Goal: Task Accomplishment & Management: Use online tool/utility

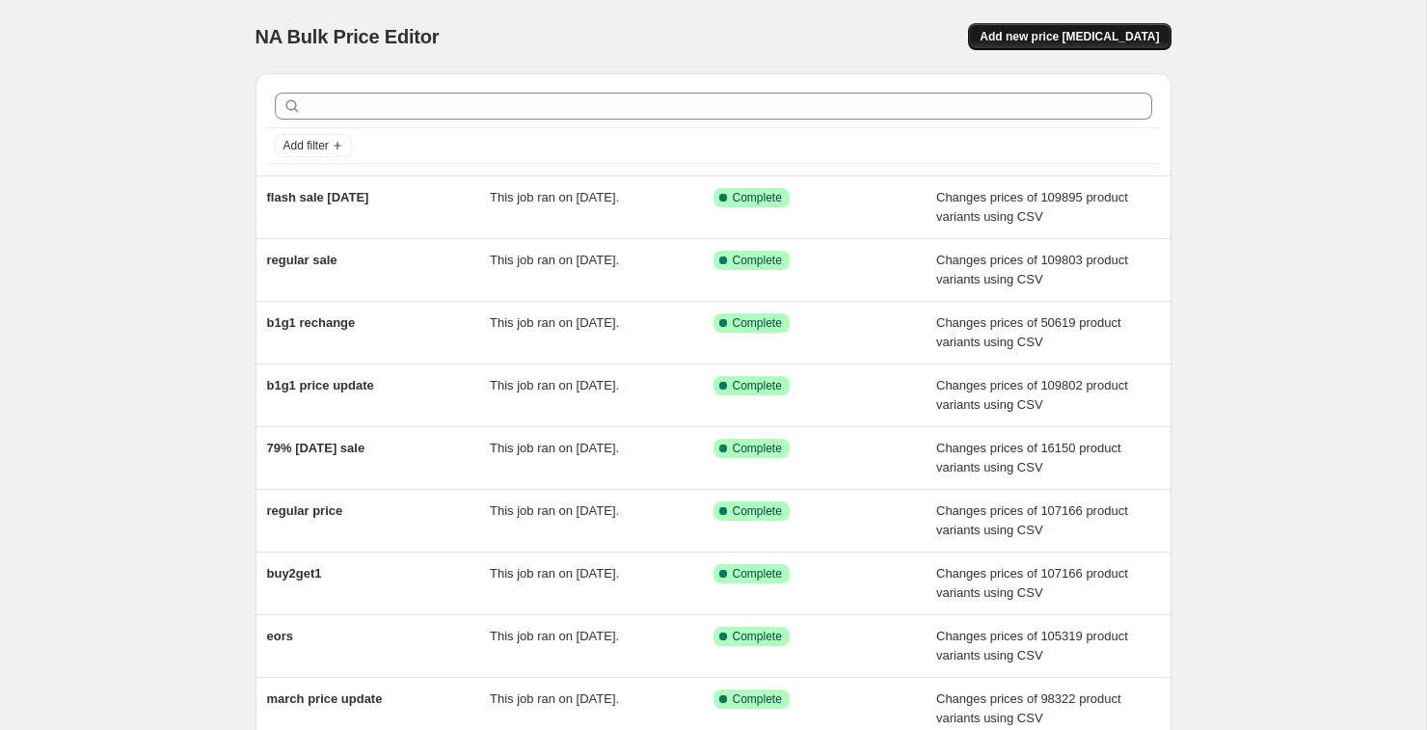
click at [1088, 43] on span "Add new price change job" at bounding box center [1069, 36] width 179 height 15
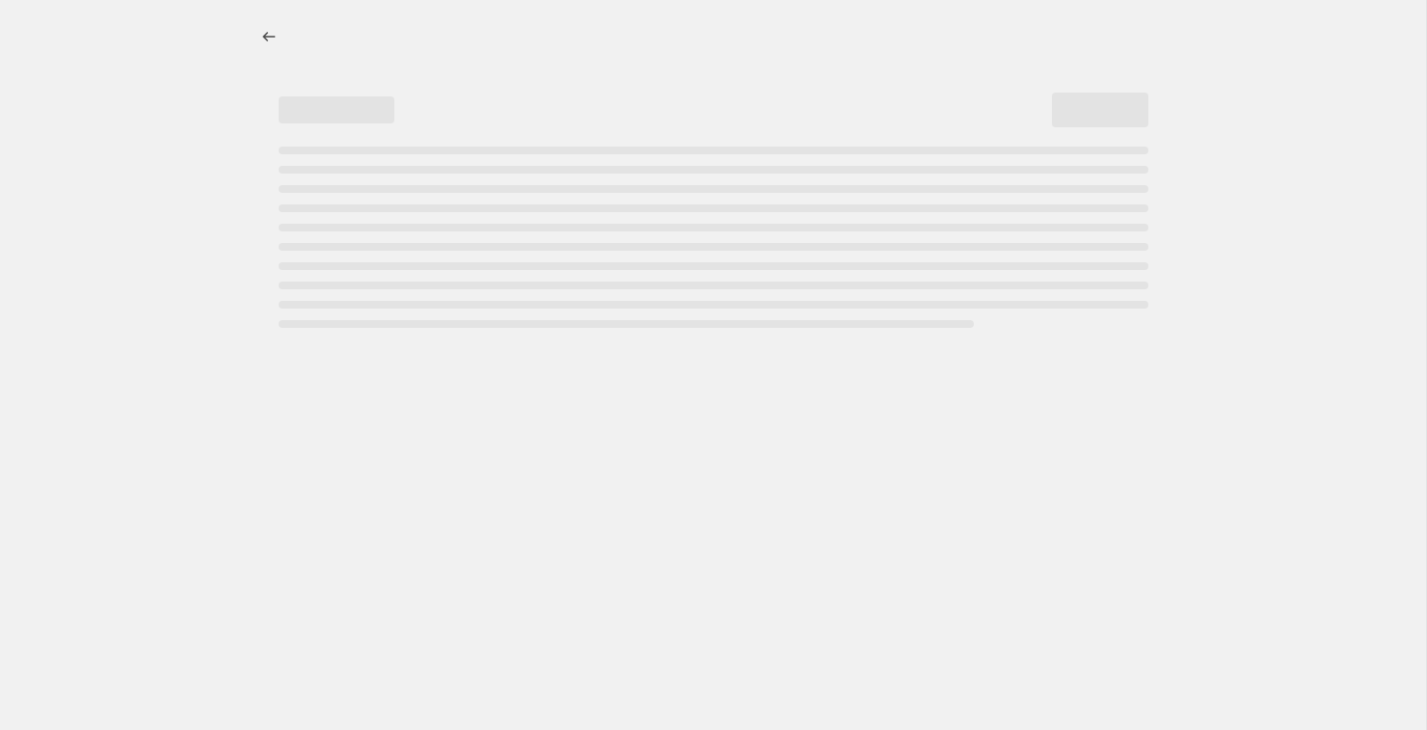
select select "percentage"
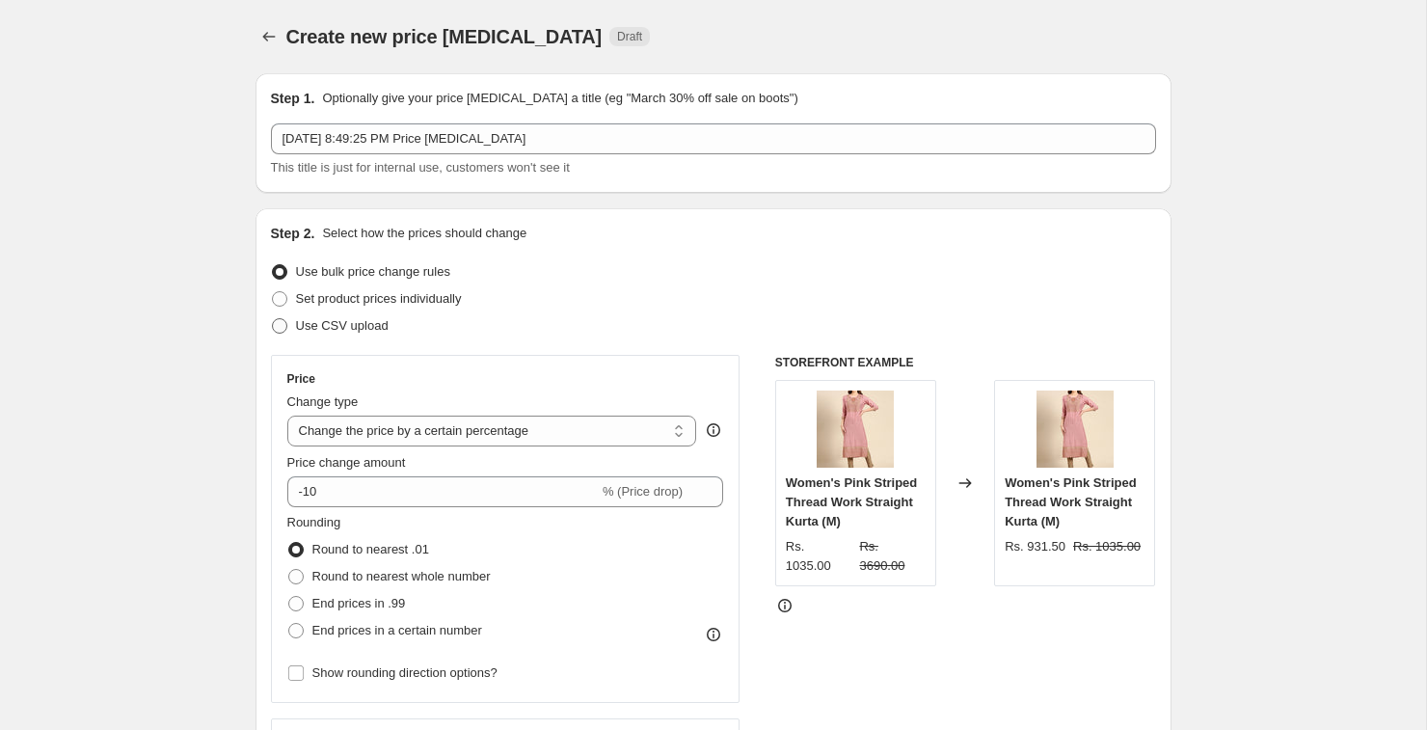
click at [286, 329] on span at bounding box center [279, 325] width 17 height 17
click at [273, 319] on input "Use CSV upload" at bounding box center [272, 318] width 1 height 1
radio input "true"
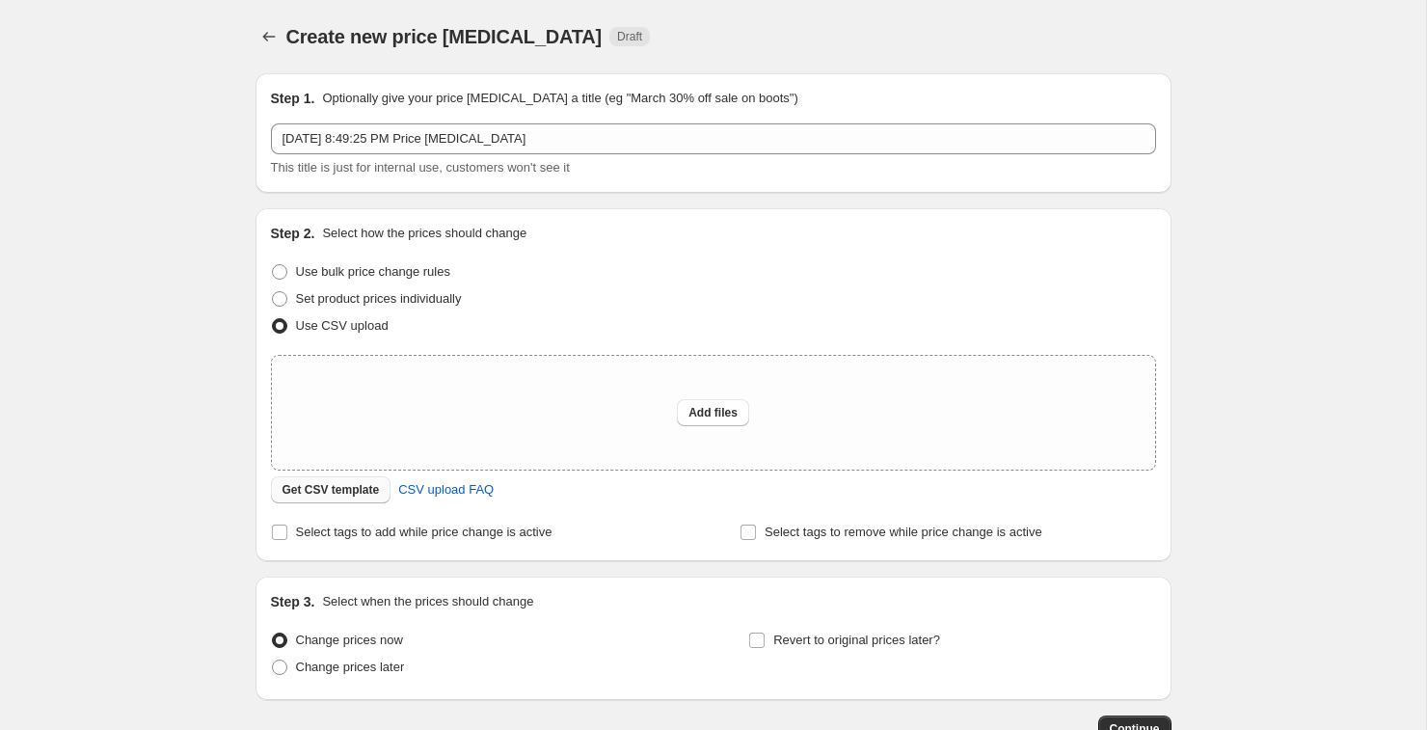
click at [317, 490] on span "Get CSV template" at bounding box center [330, 489] width 97 height 15
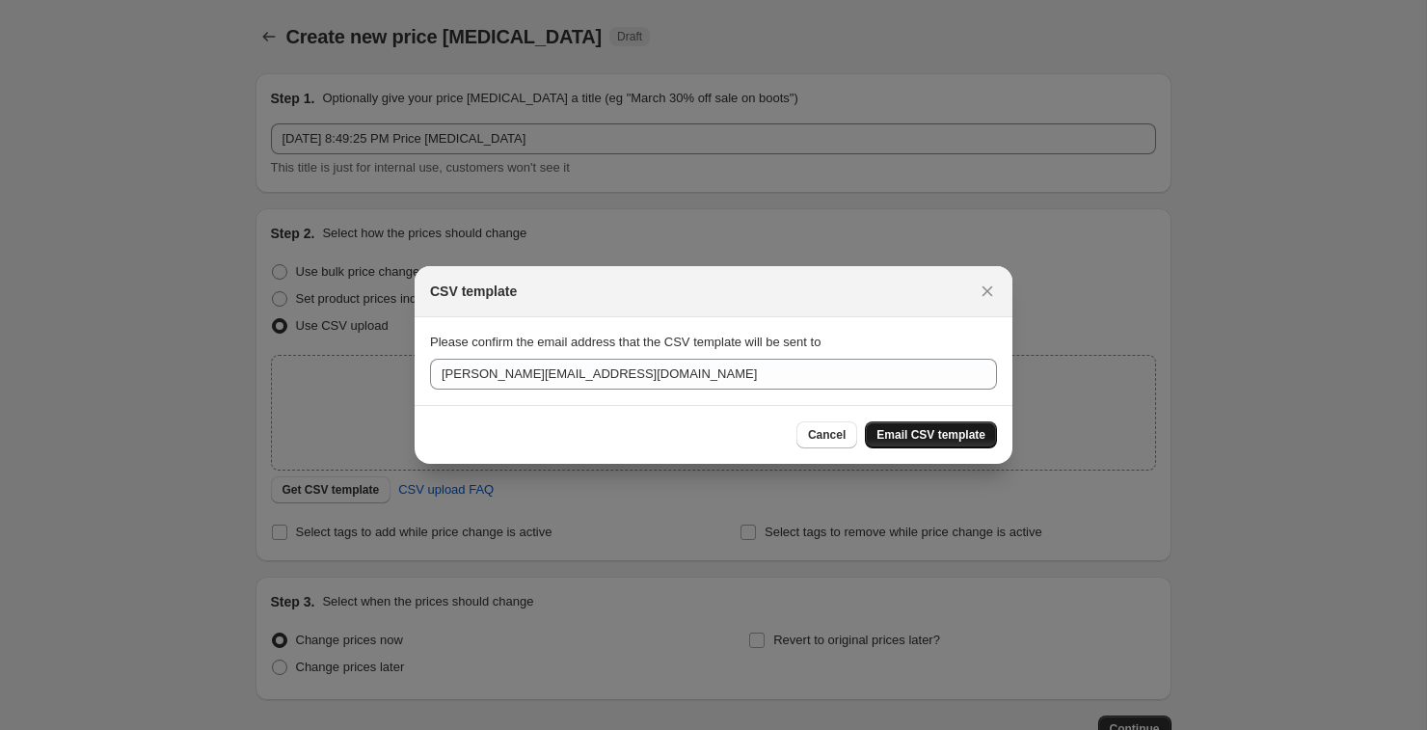
click at [939, 432] on span "Email CSV template" at bounding box center [930, 434] width 109 height 15
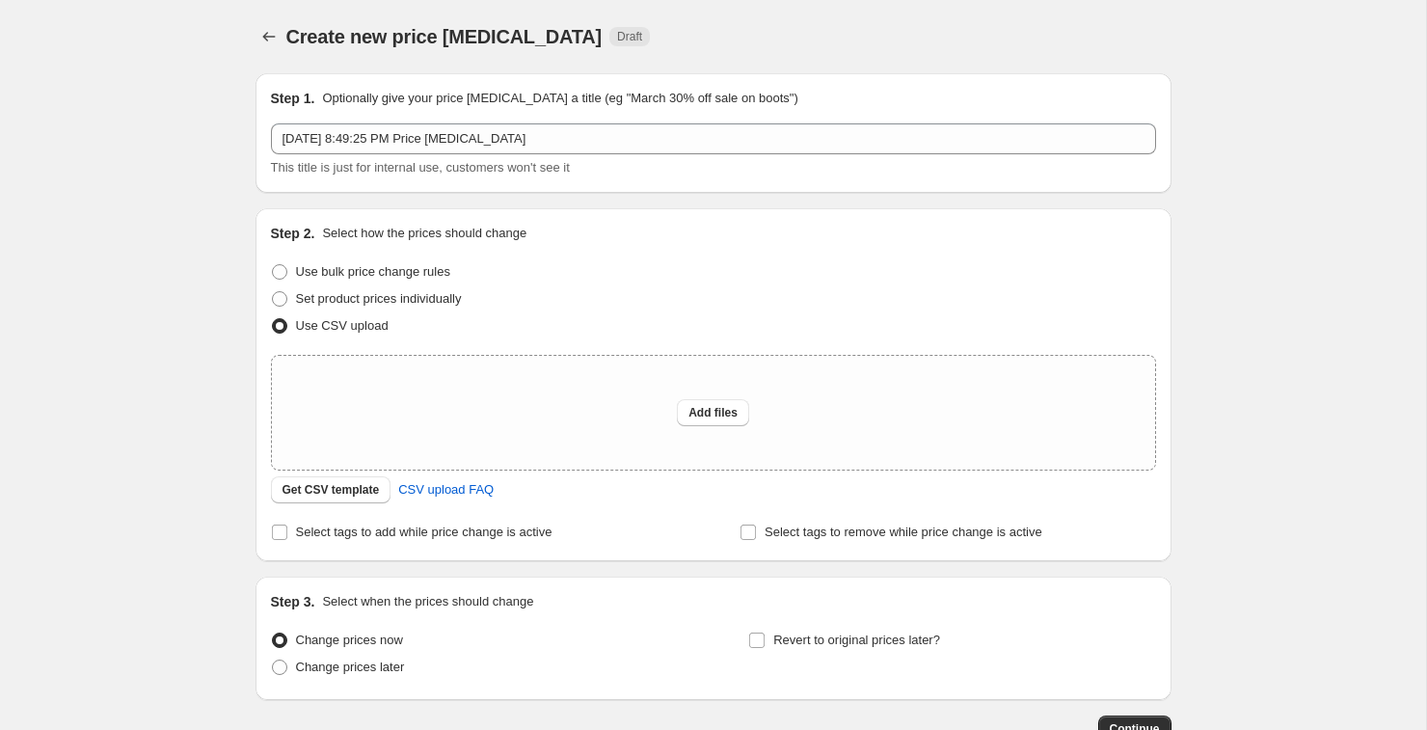
click at [1345, 558] on div "Create new price change job. This page is ready Create new price change job Dra…" at bounding box center [713, 430] width 1426 height 860
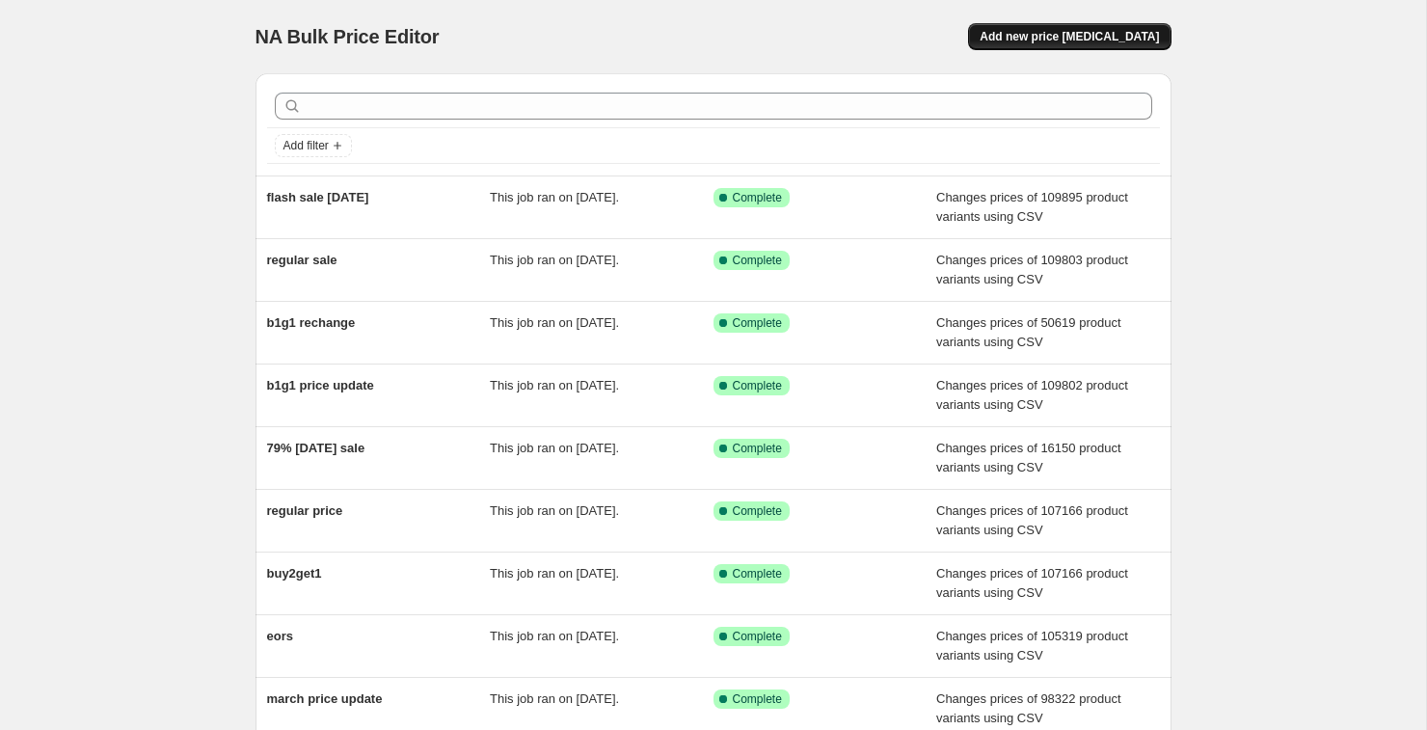
click at [1054, 40] on span "Add new price [MEDICAL_DATA]" at bounding box center [1069, 36] width 179 height 15
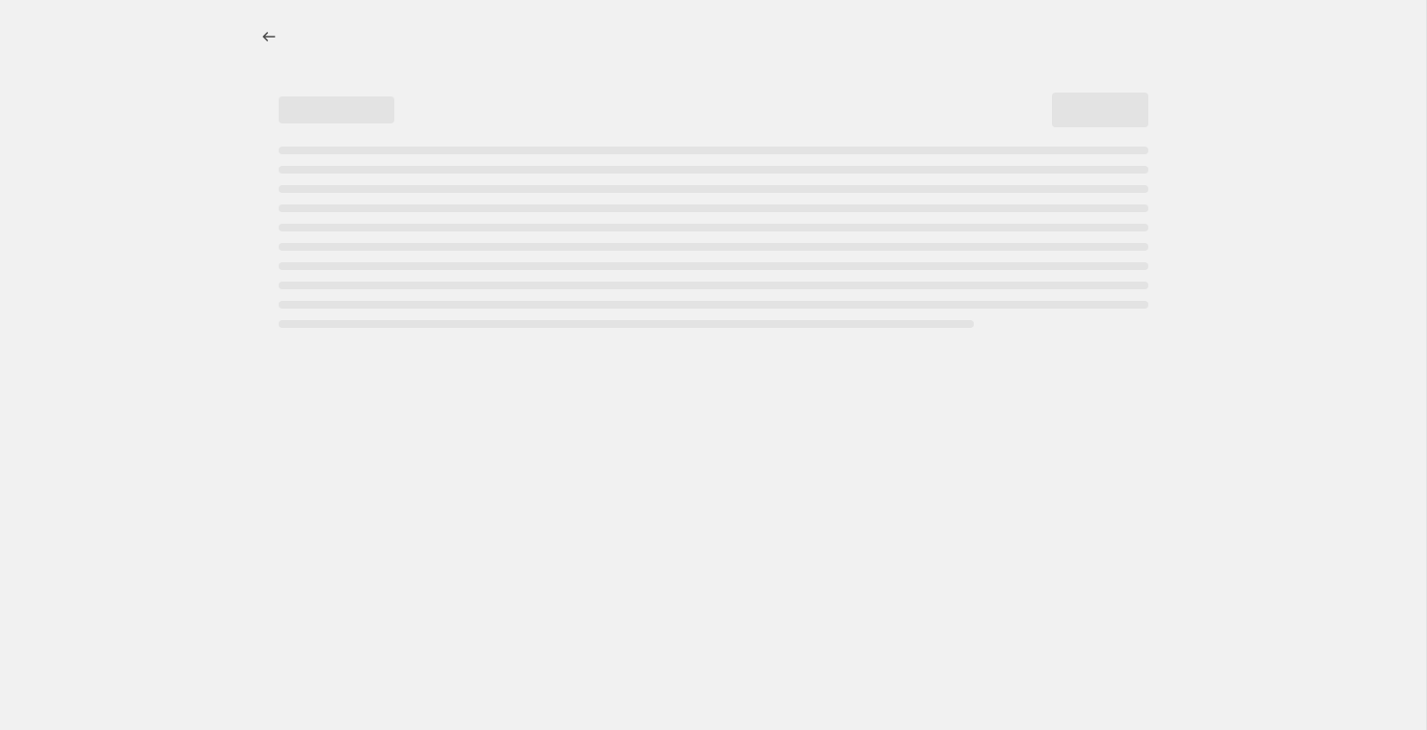
select select "percentage"
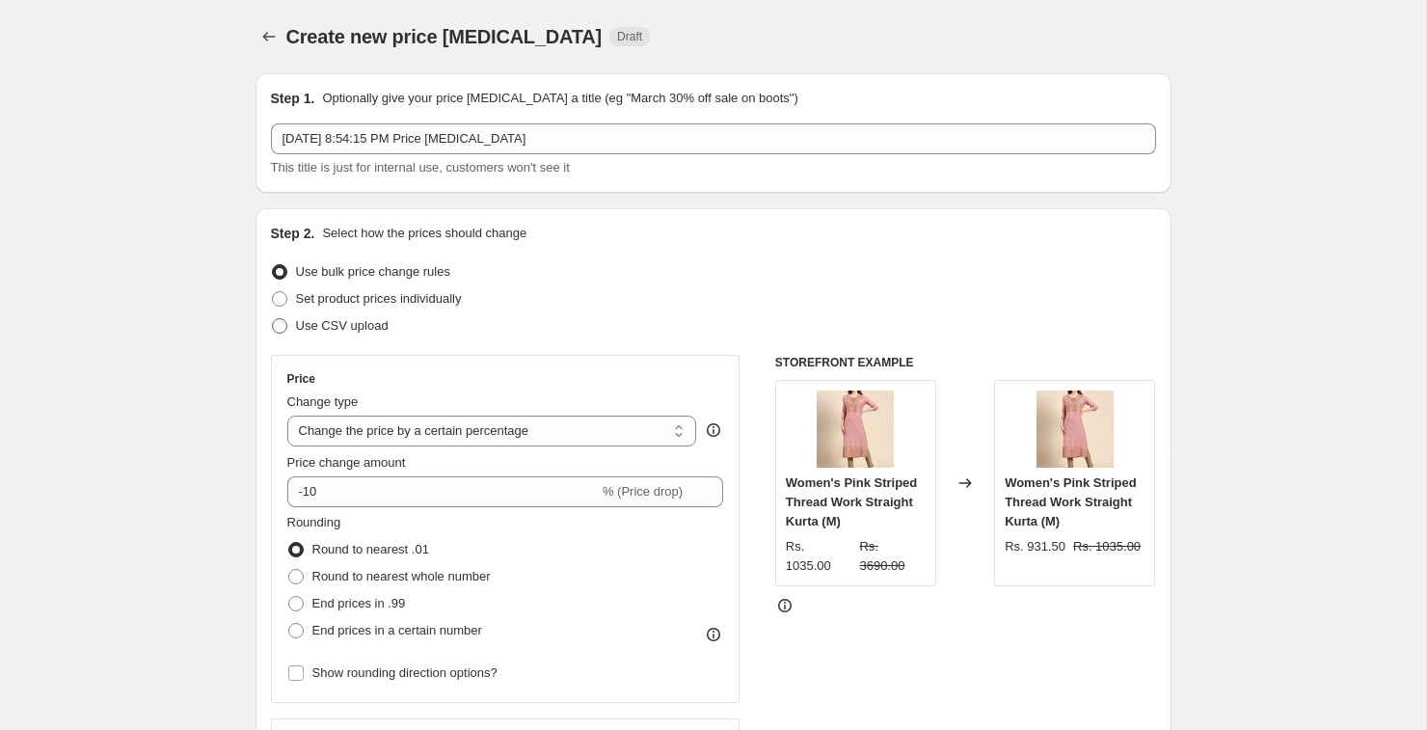
click at [285, 324] on span at bounding box center [279, 325] width 15 height 15
click at [273, 319] on input "Use CSV upload" at bounding box center [272, 318] width 1 height 1
radio input "true"
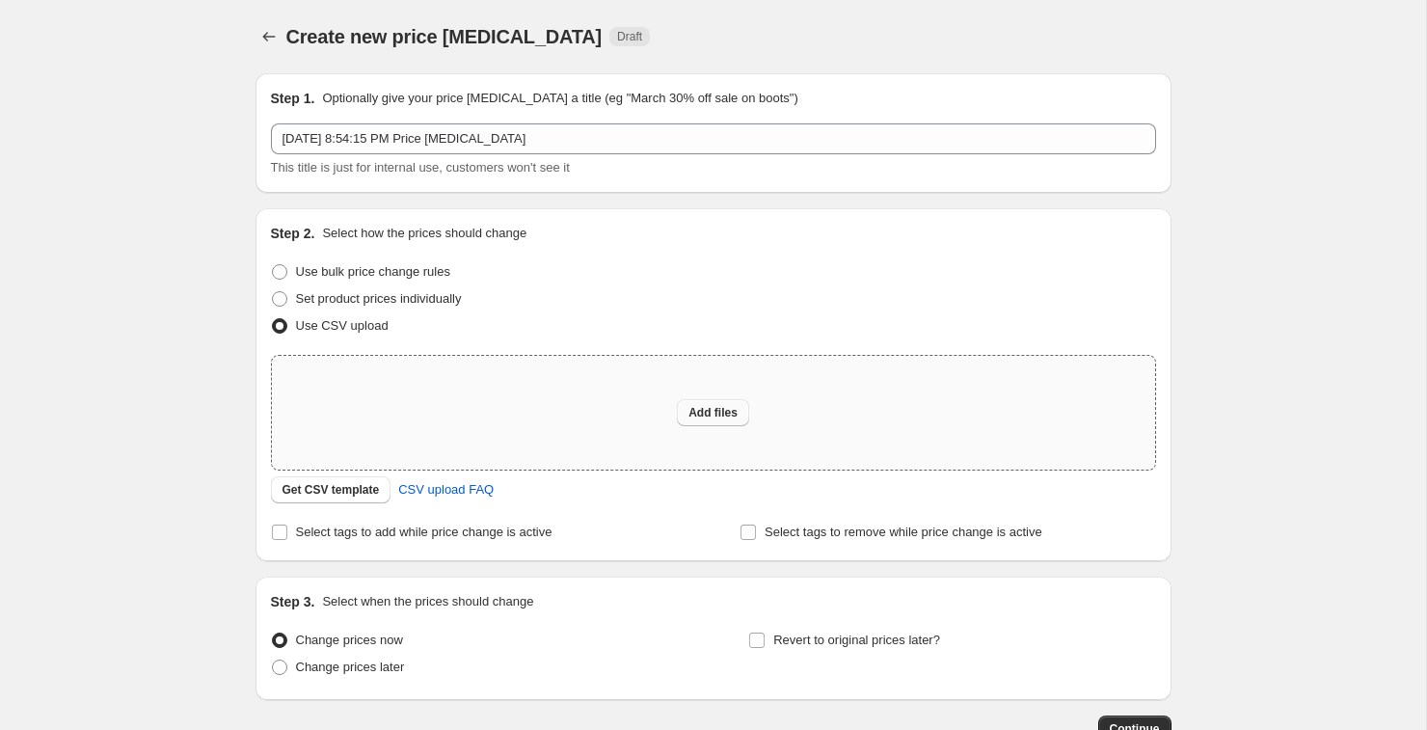
click at [716, 418] on span "Add files" at bounding box center [712, 412] width 49 height 15
type input "C:\fakepath\csv_template_user_35137 (21).csv"
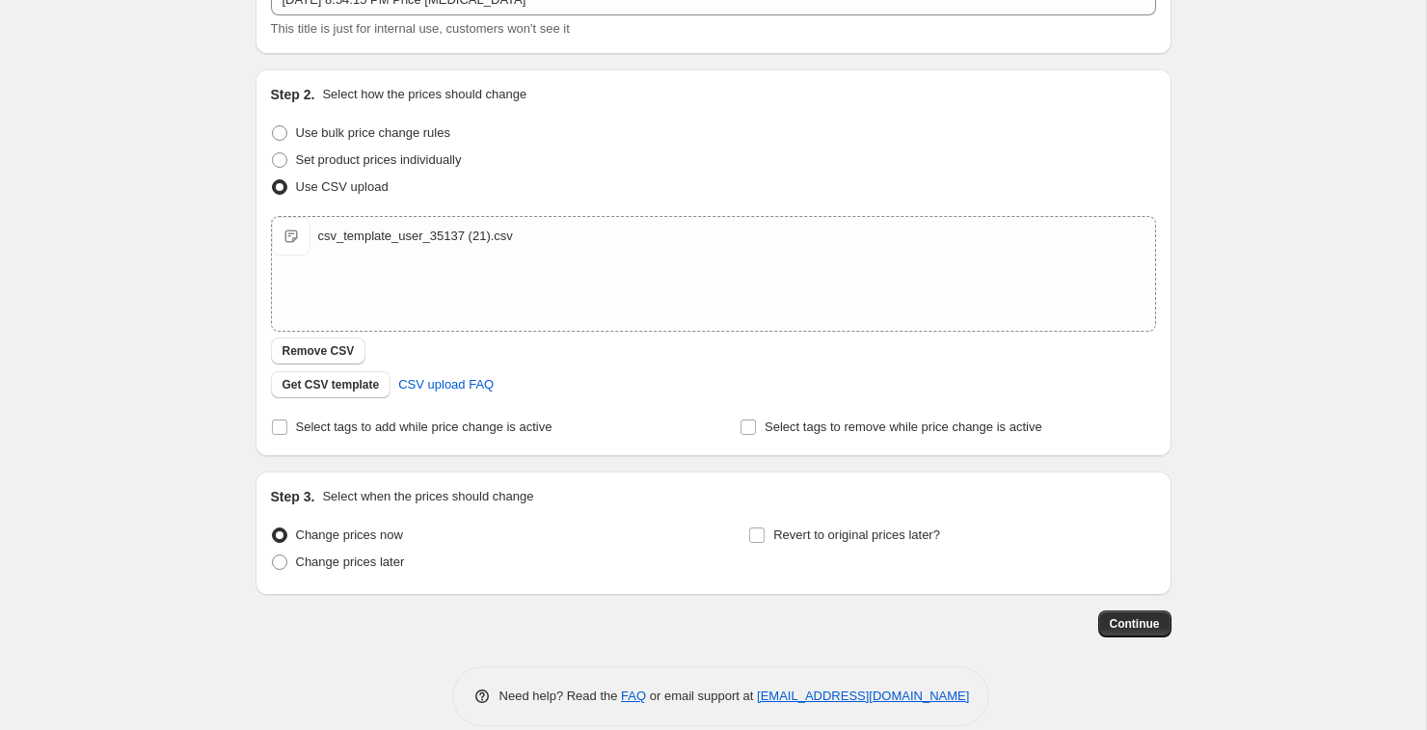
scroll to position [164, 0]
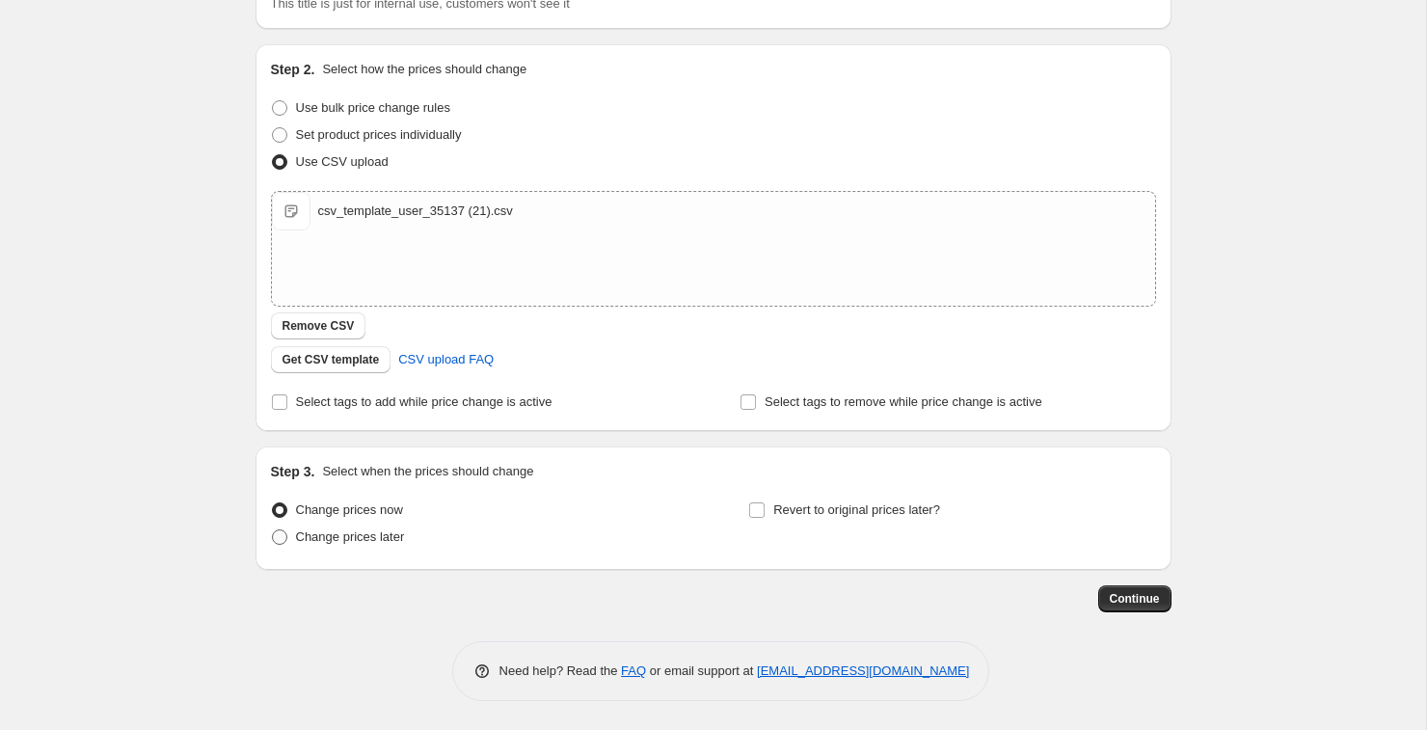
click at [280, 540] on span at bounding box center [279, 536] width 15 height 15
click at [273, 530] on input "Change prices later" at bounding box center [272, 529] width 1 height 1
radio input "true"
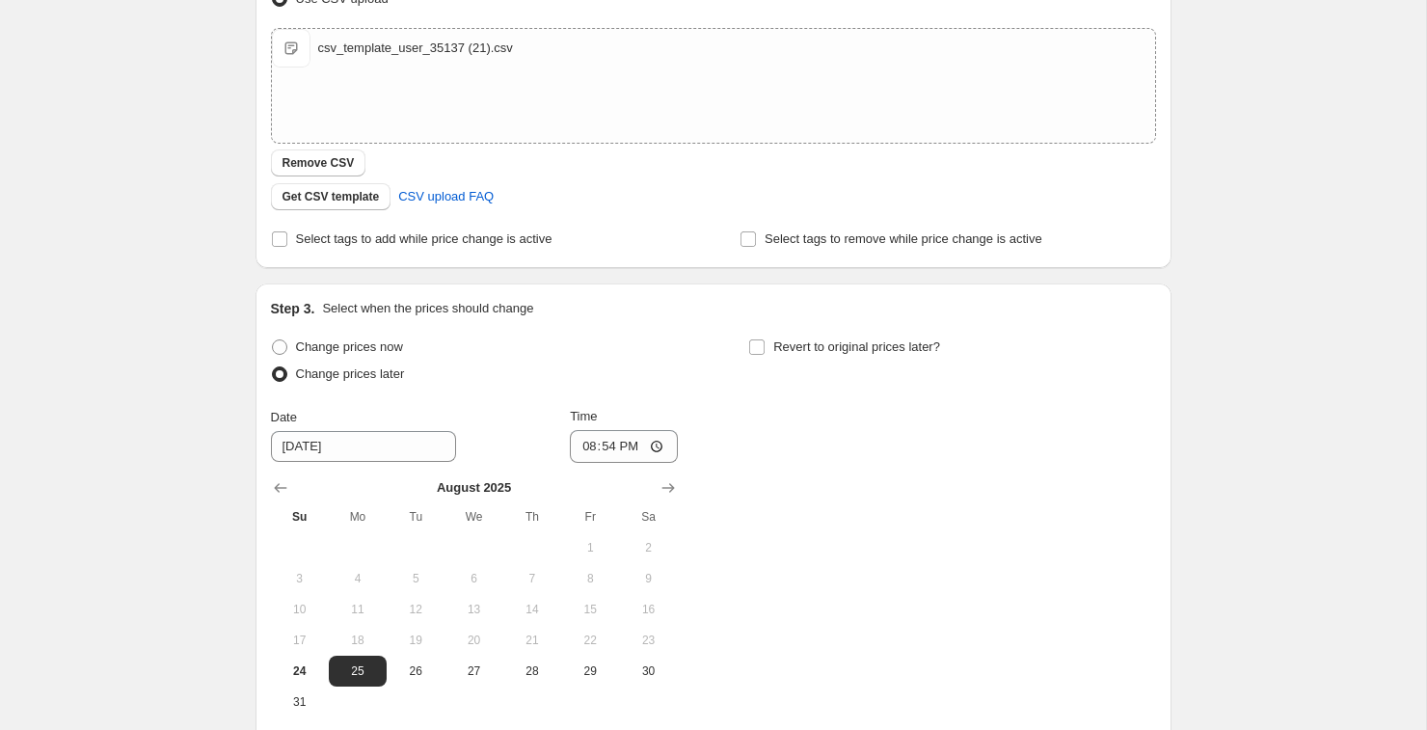
scroll to position [504, 0]
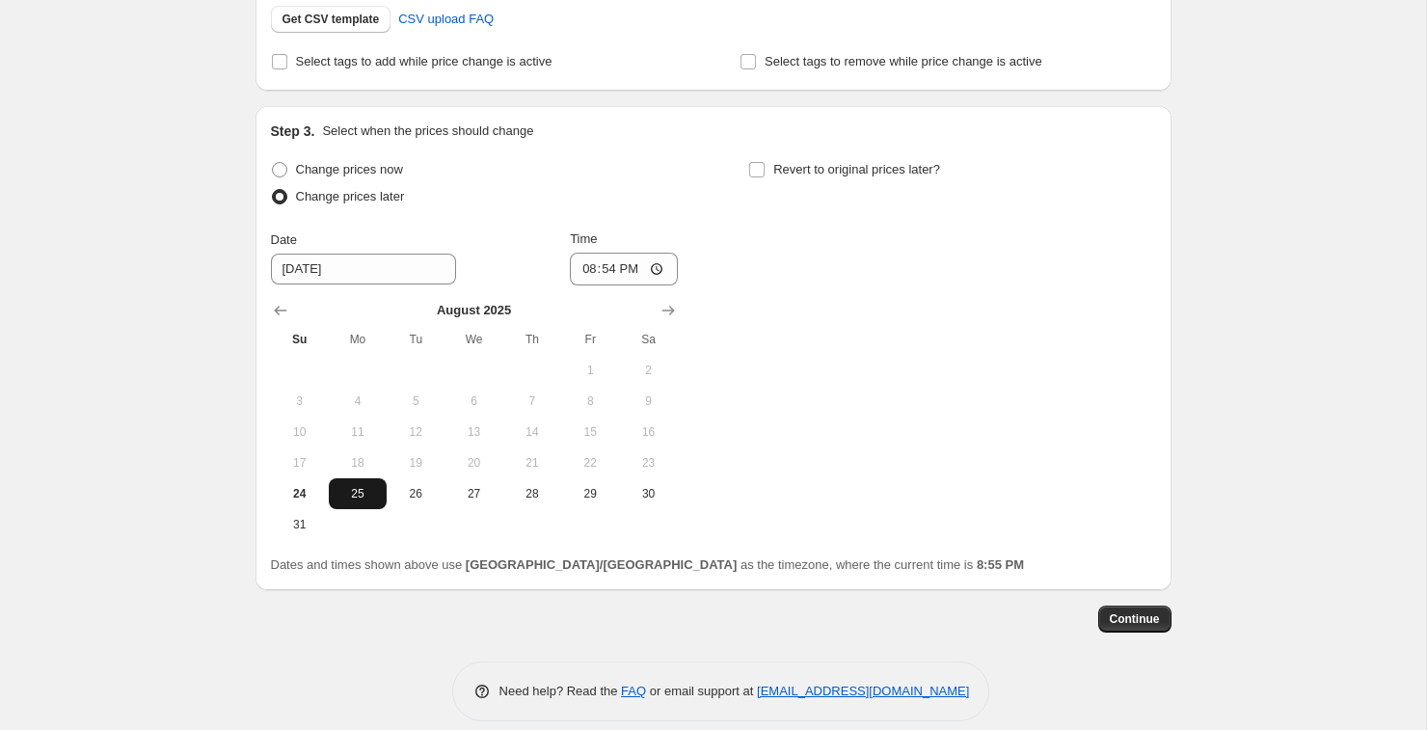
click at [369, 501] on button "25" at bounding box center [358, 493] width 58 height 31
click at [658, 263] on input "20:54" at bounding box center [624, 269] width 108 height 33
click at [871, 357] on div "Change prices now Change prices later Date [DATE] Time 00:[DATE] Mo Tu We Th Fr…" at bounding box center [713, 348] width 885 height 384
drag, startPoint x: 871, startPoint y: 357, endPoint x: 858, endPoint y: 258, distance: 99.1
click at [858, 258] on div "Change prices now Change prices later Date [DATE] Time 00:[DATE] Mo Tu We Th Fr…" at bounding box center [713, 348] width 885 height 384
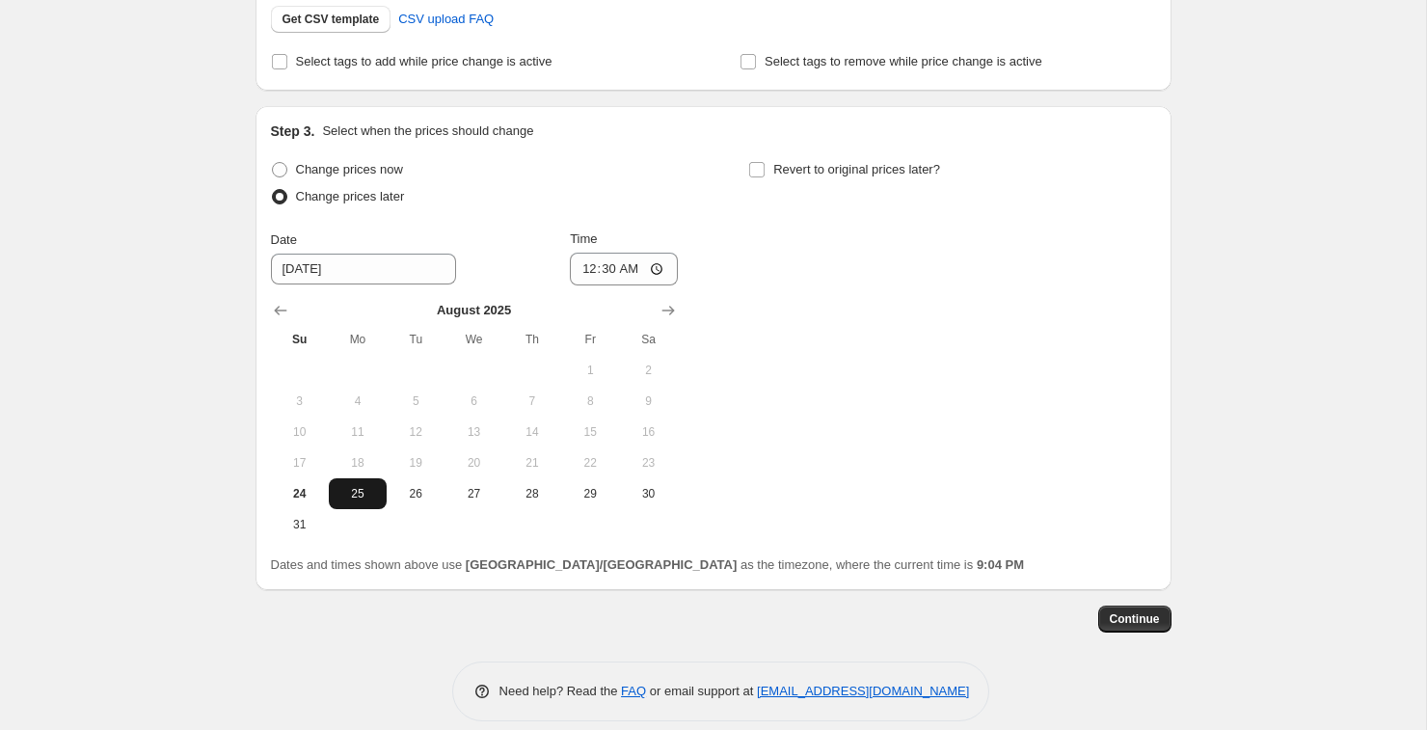
click at [356, 491] on span "25" at bounding box center [357, 493] width 42 height 15
click at [636, 270] on input "00:30" at bounding box center [624, 269] width 108 height 33
click at [662, 269] on input "00:30" at bounding box center [624, 269] width 108 height 33
type input "07:00"
click at [845, 340] on div "Change prices now Change prices later Date [DATE] Time 07:00 [DATE] Su Mo Tu We…" at bounding box center [713, 348] width 885 height 384
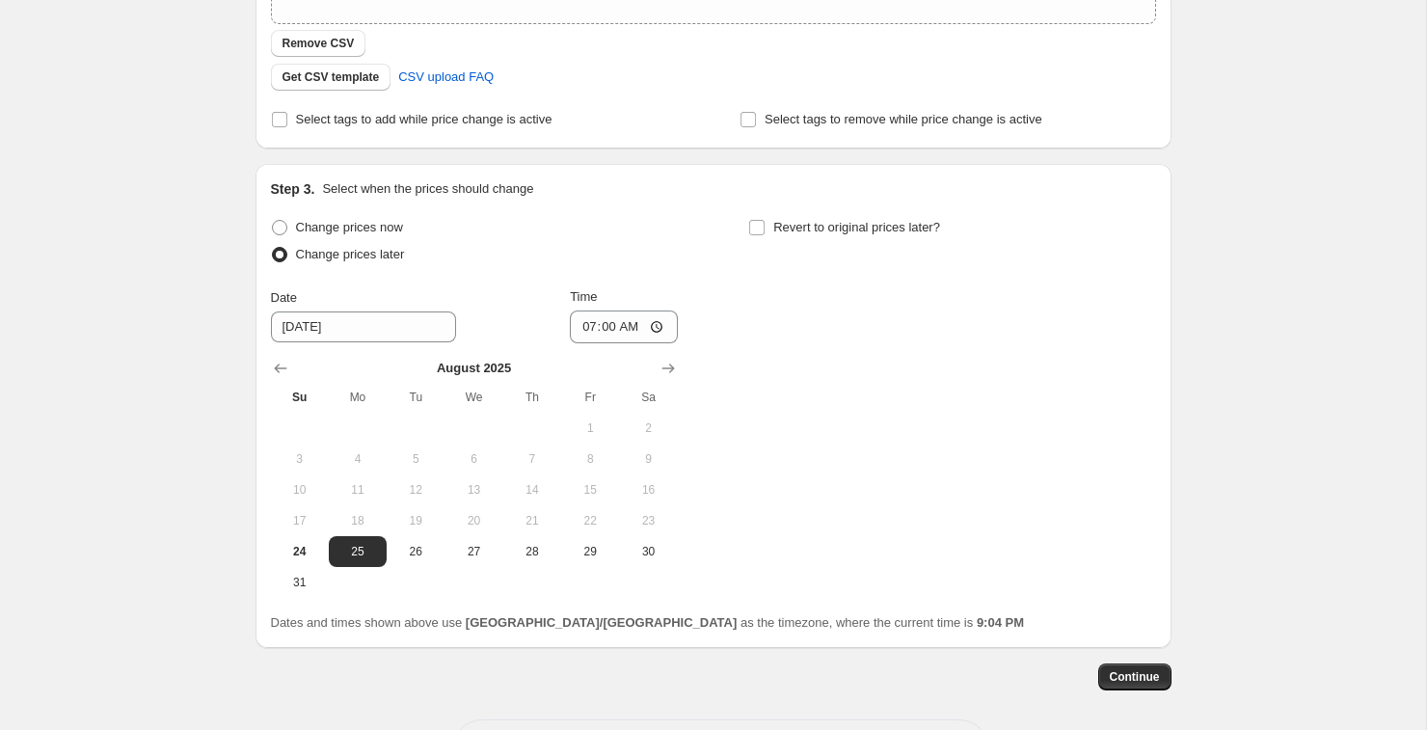
scroll to position [524, 0]
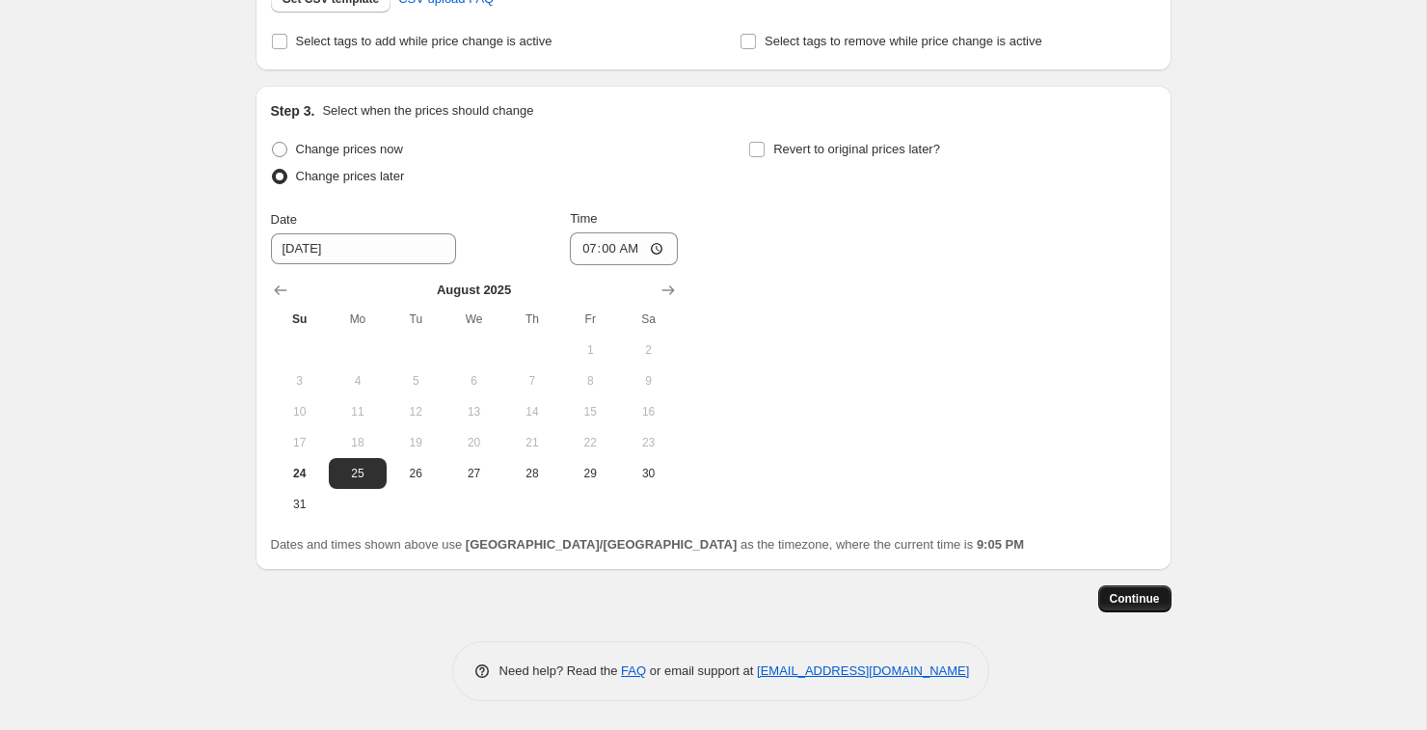
click at [1122, 602] on span "Continue" at bounding box center [1135, 598] width 50 height 15
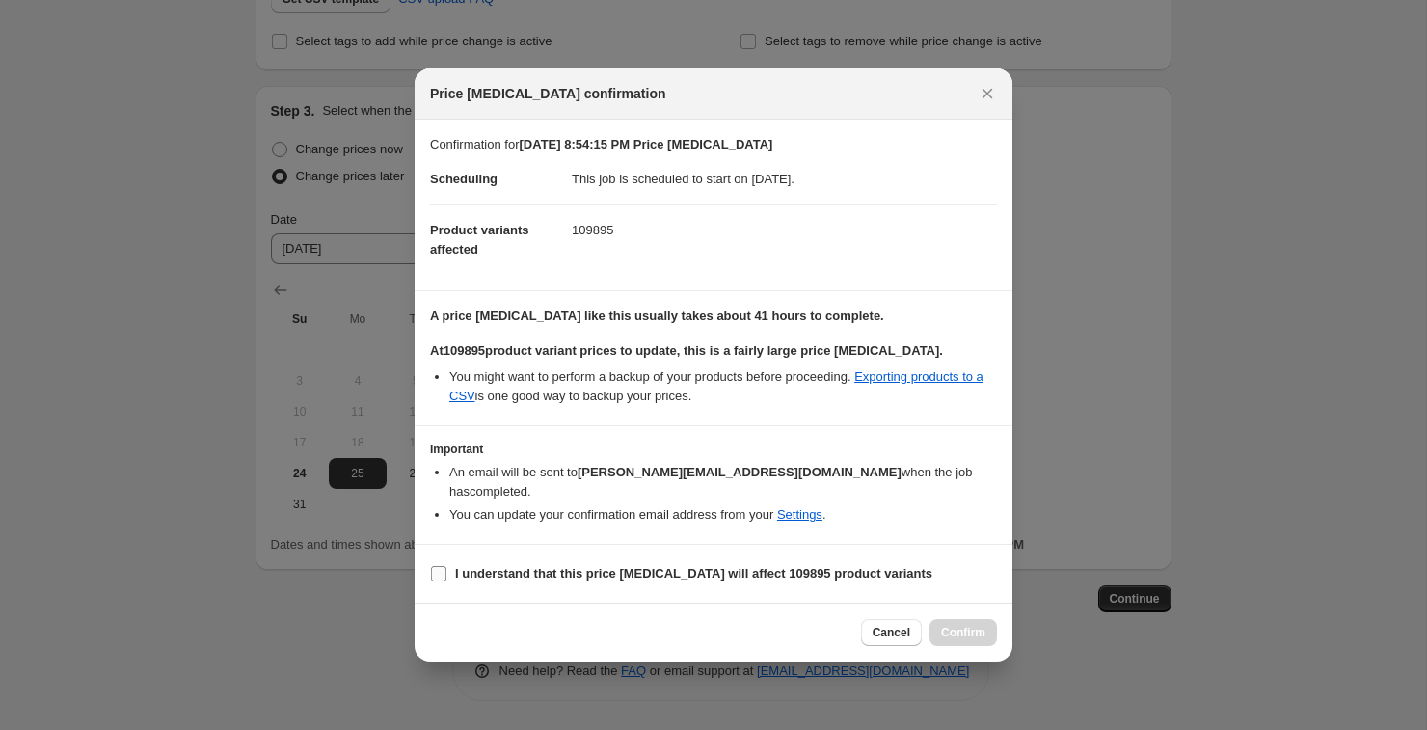
click at [437, 566] on input "I understand that this price [MEDICAL_DATA] will affect 109895 product variants" at bounding box center [438, 573] width 15 height 15
checkbox input "true"
click at [978, 626] on span "Confirm" at bounding box center [963, 632] width 44 height 15
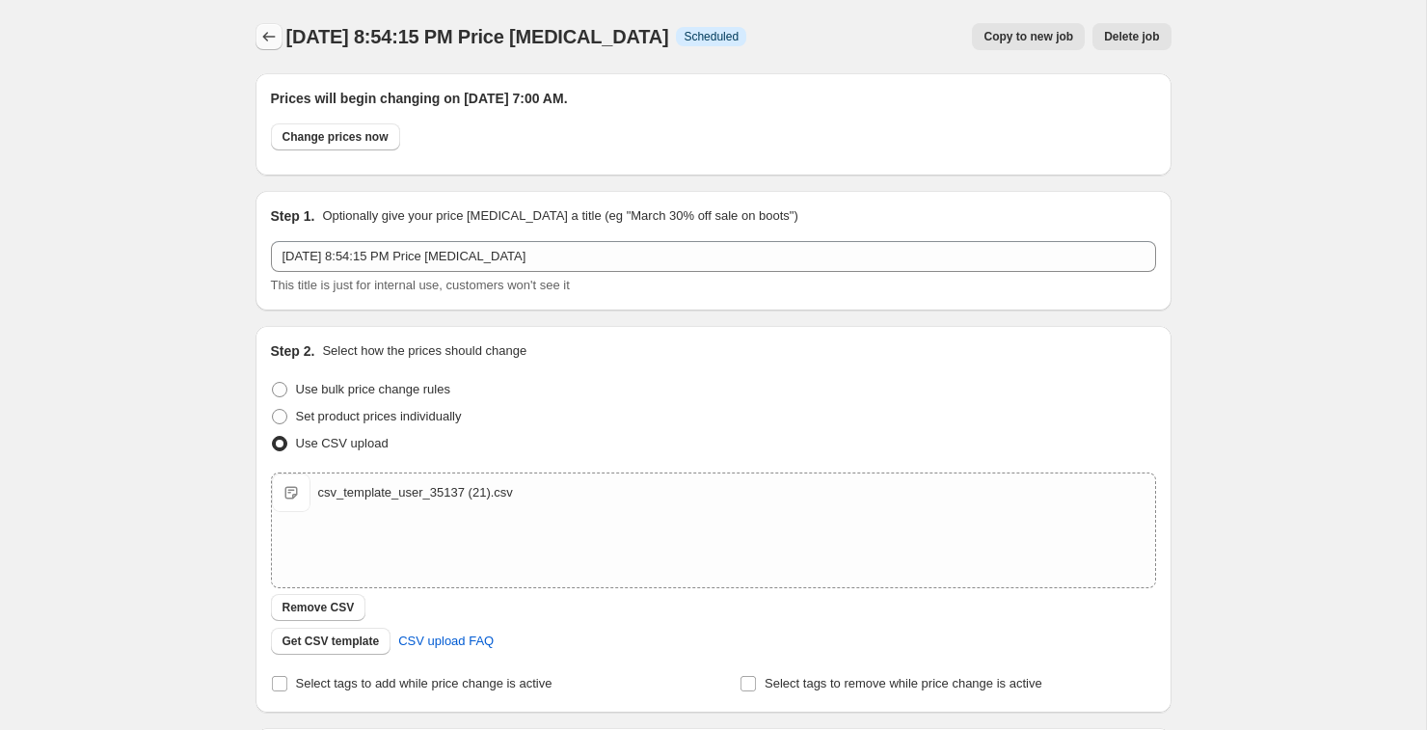
click at [268, 36] on icon "Price change jobs" at bounding box center [268, 36] width 19 height 19
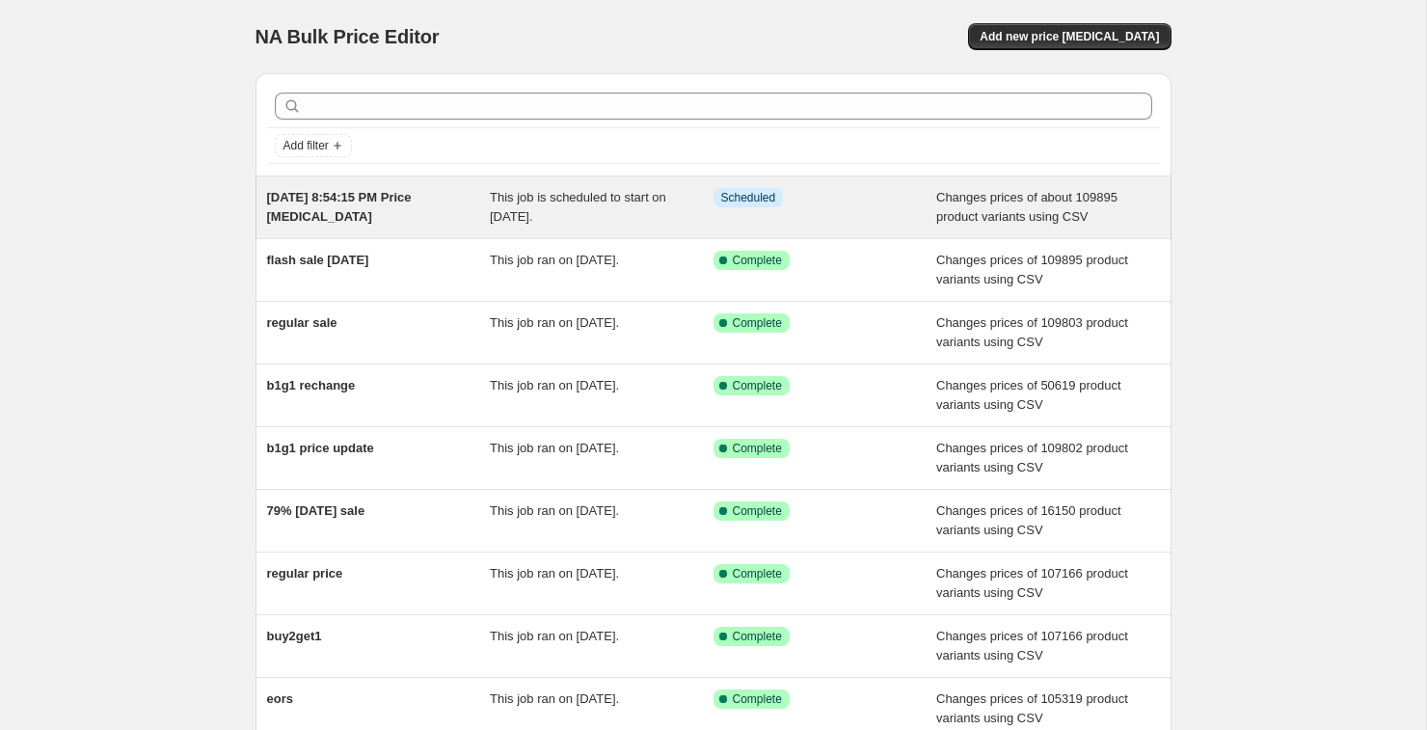
click at [489, 205] on div "[DATE] 8:54:15 PM Price [MEDICAL_DATA]" at bounding box center [379, 207] width 224 height 39
